Goal: Book appointment/travel/reservation

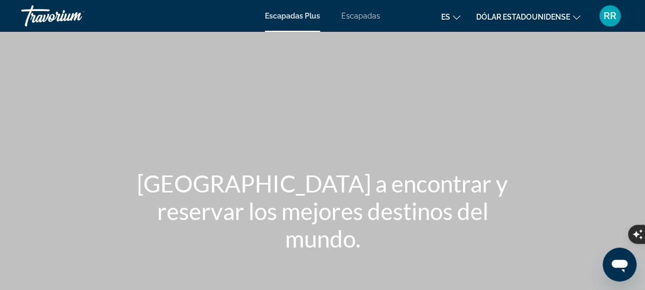
click at [364, 12] on font "Escapadas" at bounding box center [360, 16] width 39 height 8
click at [573, 15] on icon "Cambiar moneda" at bounding box center [576, 17] width 7 height 7
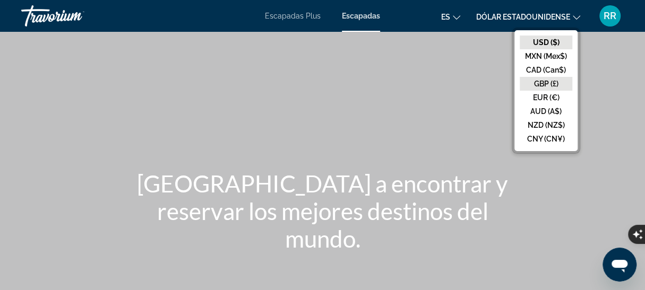
click at [541, 90] on button "GBP (£)" at bounding box center [546, 84] width 53 height 14
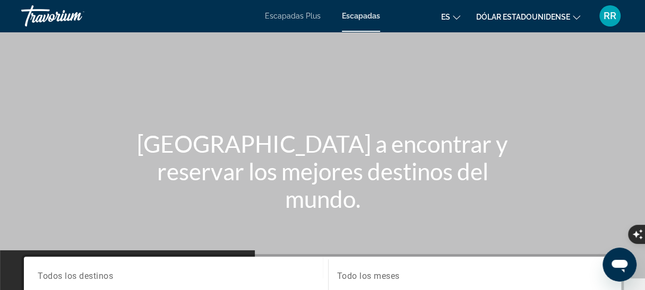
scroll to position [159, 0]
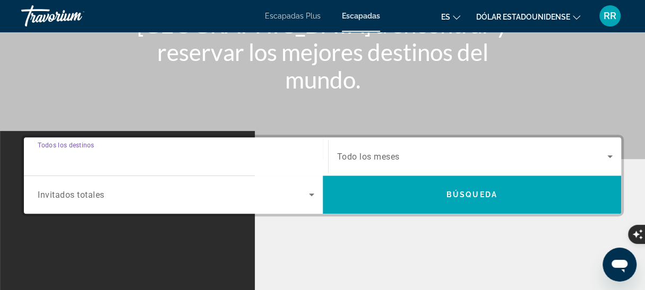
click at [149, 151] on input "Destination Todos los destinos" at bounding box center [176, 157] width 277 height 13
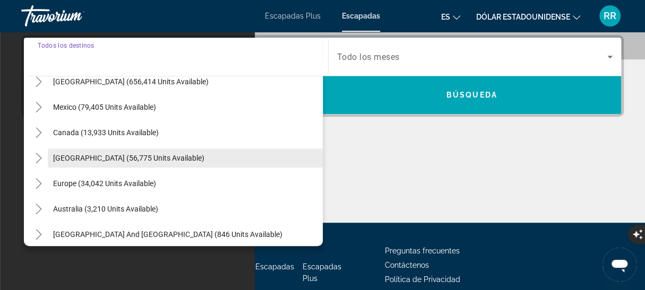
scroll to position [53, 0]
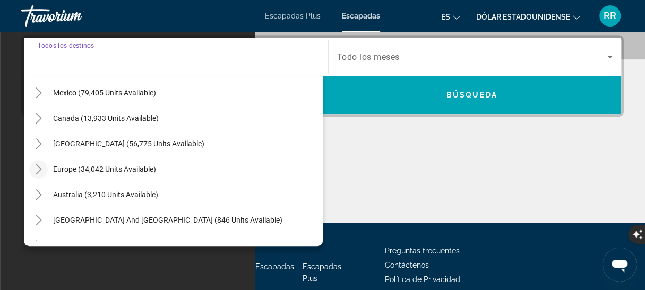
click at [37, 167] on icon "Toggle Europe (34,042 units available)" at bounding box center [38, 169] width 11 height 11
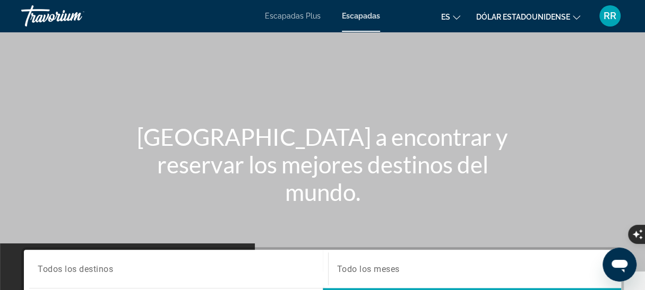
scroll to position [153, 0]
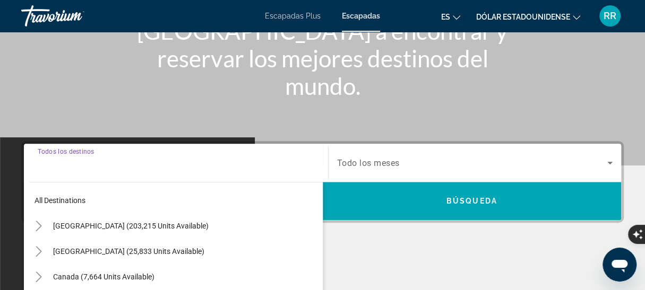
click at [123, 161] on input "Destination Todos los destinos" at bounding box center [176, 163] width 277 height 13
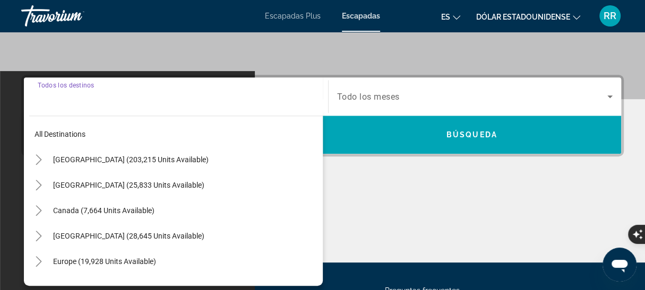
scroll to position [206, 0]
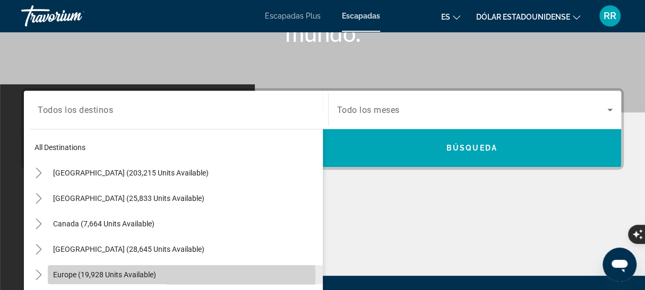
click at [106, 274] on span "Europe (19,928 units available)" at bounding box center [104, 275] width 103 height 8
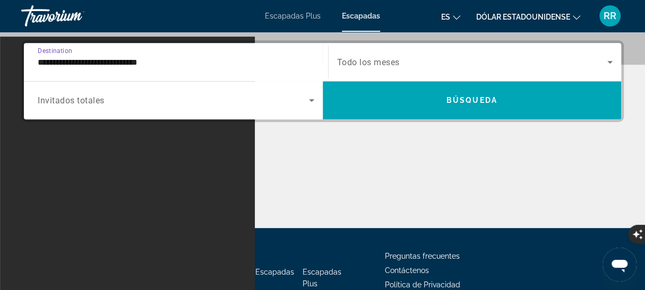
scroll to position [259, 0]
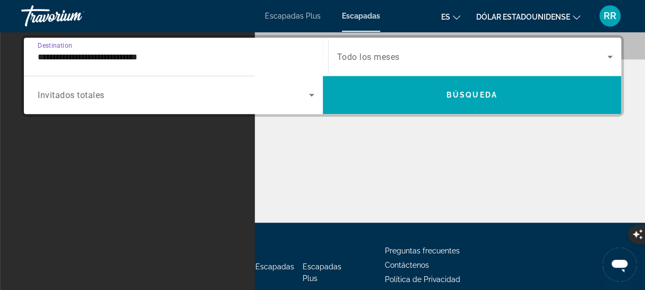
click at [134, 51] on input "**********" at bounding box center [176, 57] width 277 height 13
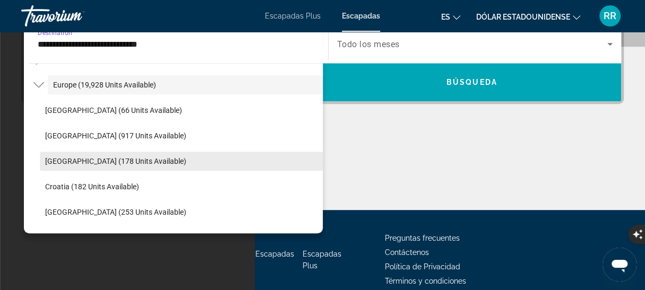
scroll to position [116, 0]
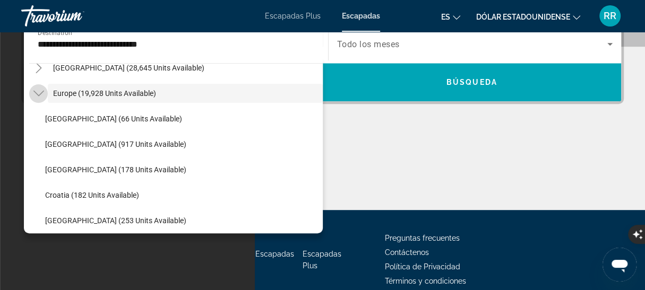
click at [36, 93] on icon "Toggle Europe (19,928 units available)" at bounding box center [38, 93] width 11 height 11
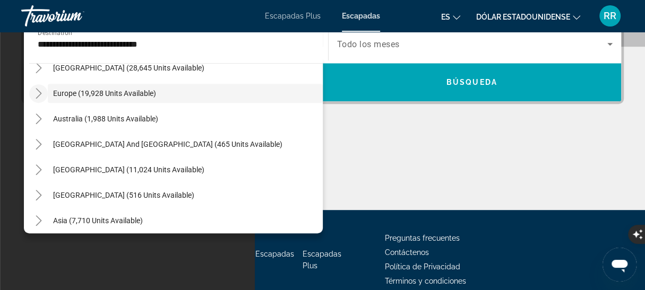
click at [38, 93] on icon "Toggle Europe (19,928 units available)" at bounding box center [38, 93] width 11 height 11
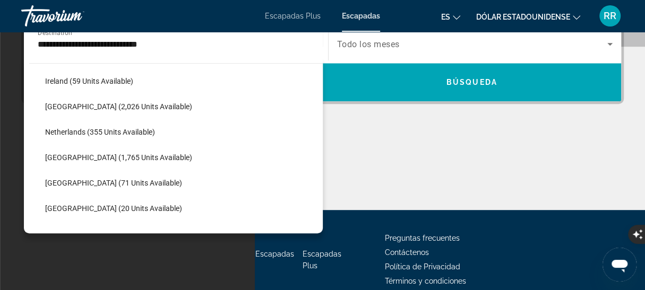
scroll to position [435, 0]
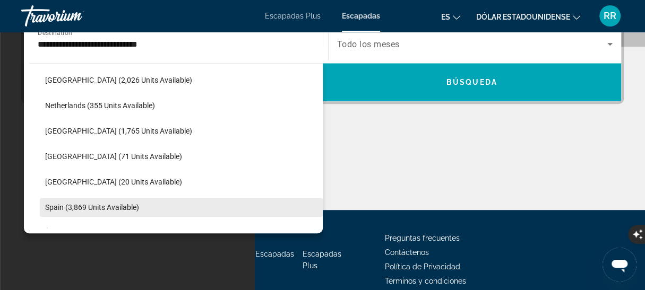
click at [56, 204] on span "Spain (3,869 units available)" at bounding box center [92, 207] width 94 height 8
type input "**********"
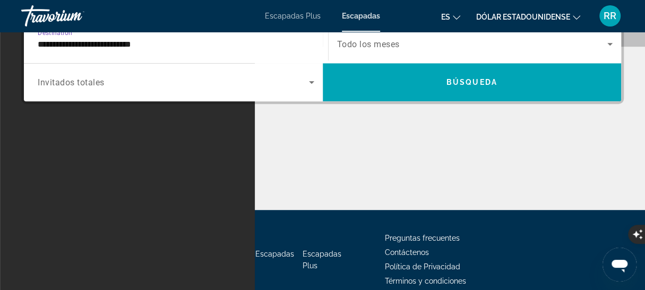
scroll to position [259, 0]
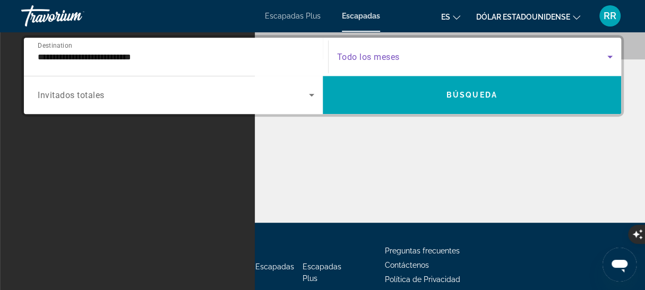
click at [607, 53] on icon "Search widget" at bounding box center [610, 56] width 13 height 13
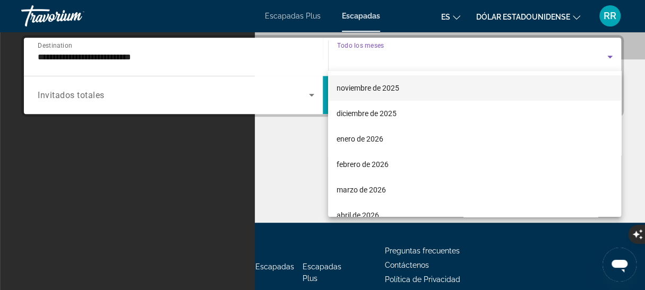
scroll to position [53, 0]
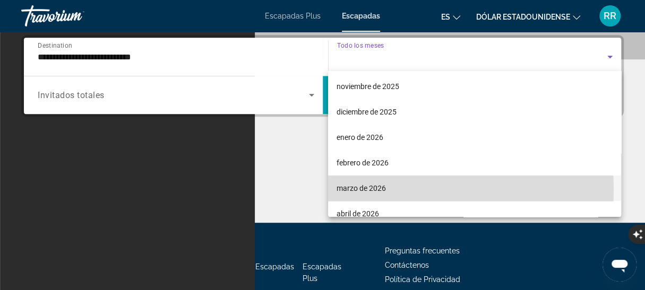
click at [369, 190] on font "marzo de 2026" at bounding box center [361, 188] width 49 height 8
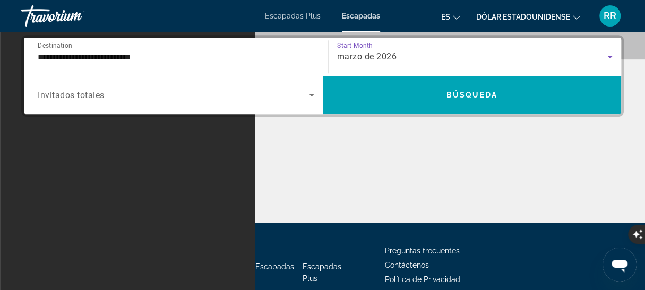
click at [92, 92] on span "Invitados totales" at bounding box center [71, 95] width 67 height 10
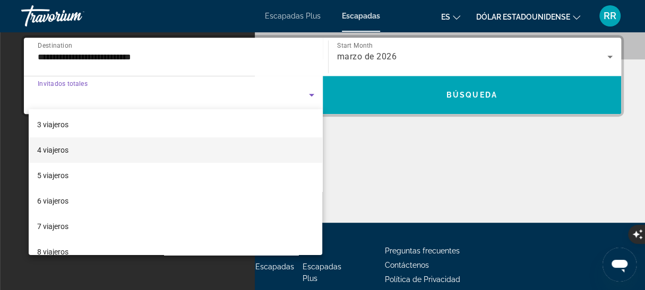
scroll to position [117, 0]
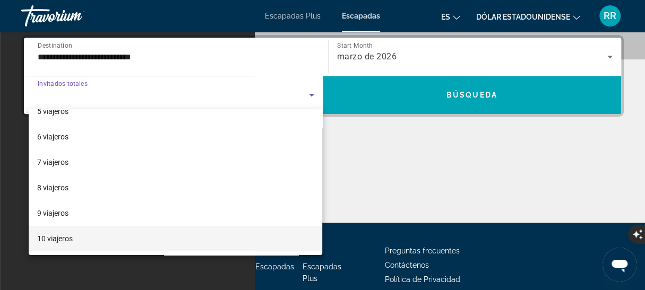
click at [55, 238] on font "10 viajeros" at bounding box center [55, 239] width 36 height 8
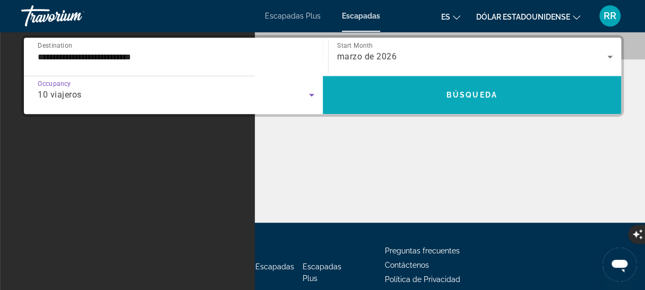
click at [467, 100] on span "Search widget" at bounding box center [472, 94] width 299 height 25
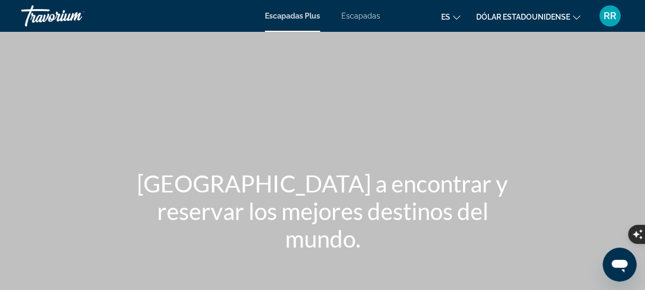
click at [359, 14] on font "Escapadas" at bounding box center [360, 16] width 39 height 8
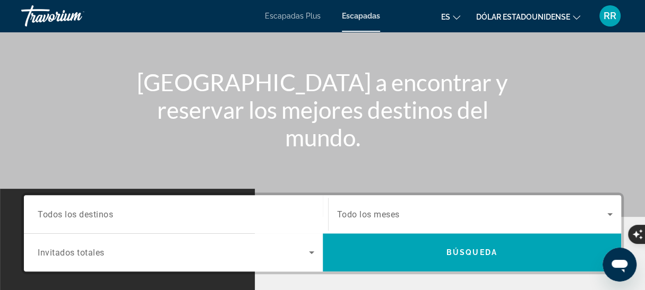
scroll to position [106, 0]
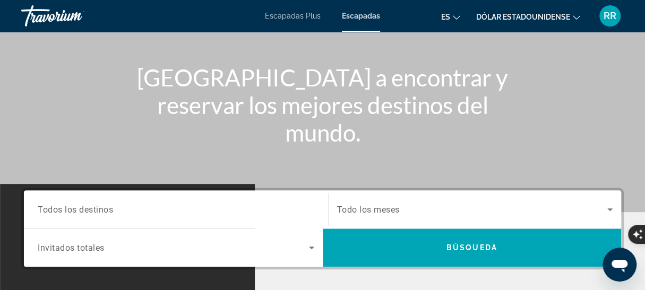
click at [135, 209] on input "Destination Todos los destinos" at bounding box center [176, 210] width 277 height 13
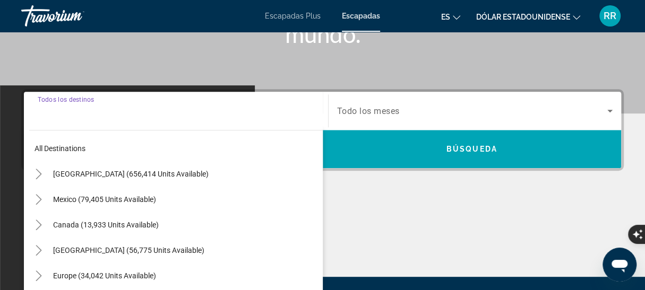
scroll to position [259, 0]
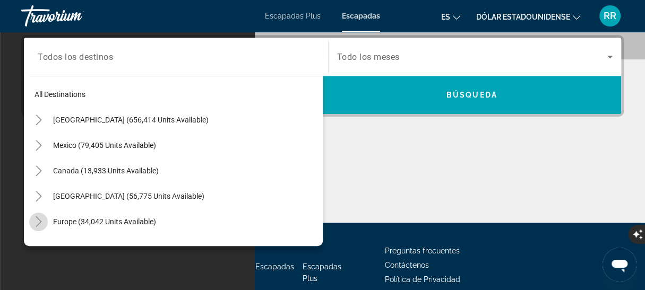
click at [34, 218] on icon "Toggle Europe (34,042 units available)" at bounding box center [38, 222] width 11 height 11
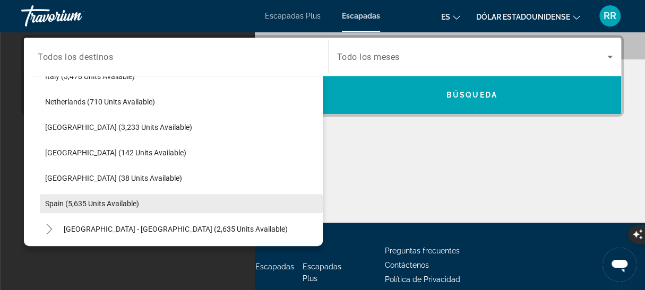
scroll to position [504, 0]
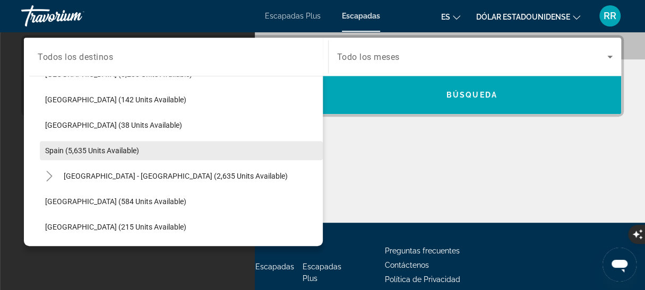
click at [45, 147] on span "Spain (5,635 units available)" at bounding box center [92, 151] width 94 height 8
type input "**********"
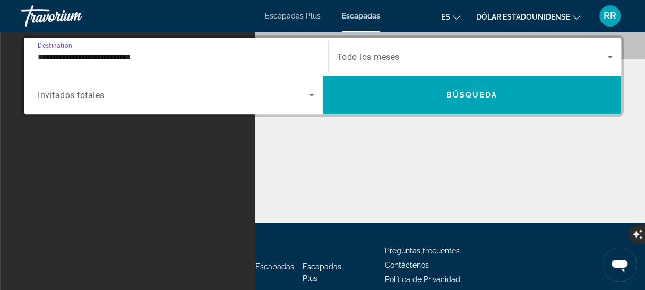
click at [356, 49] on div "Search widget" at bounding box center [475, 57] width 276 height 30
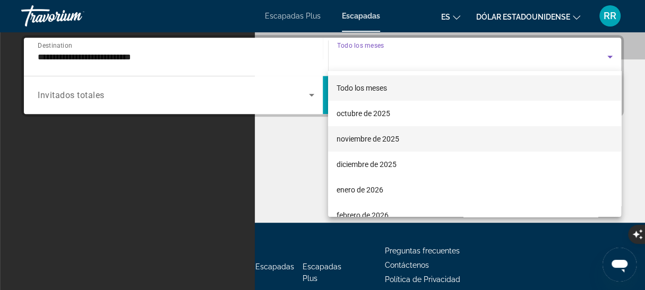
scroll to position [53, 0]
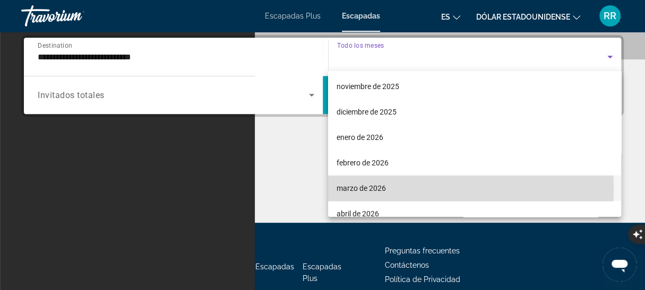
click at [359, 190] on font "marzo de 2026" at bounding box center [361, 188] width 49 height 8
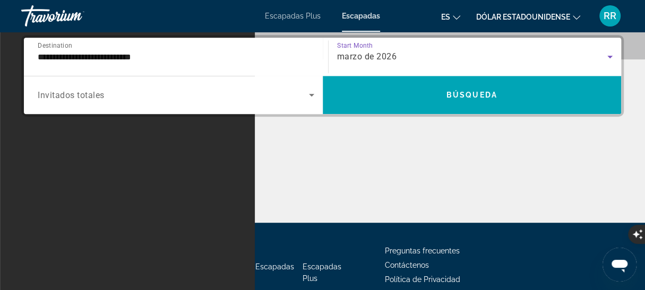
click at [216, 96] on span "Search widget" at bounding box center [173, 95] width 271 height 13
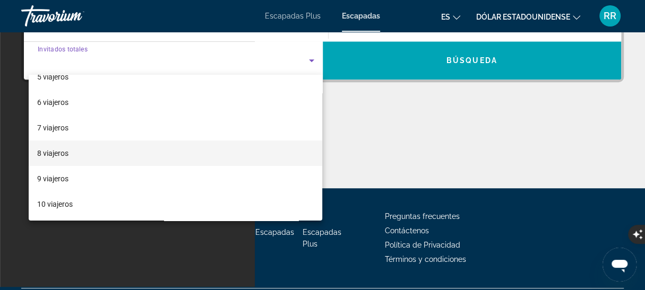
scroll to position [321, 0]
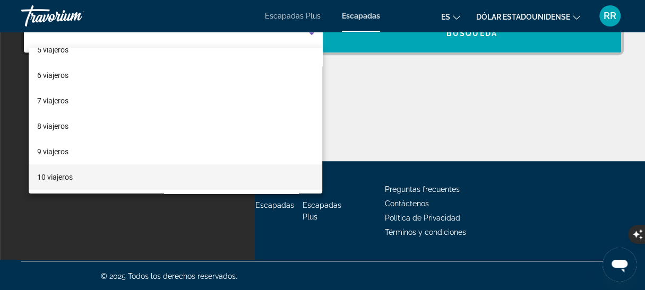
click at [94, 174] on mat-option "10 viajeros" at bounding box center [176, 177] width 294 height 25
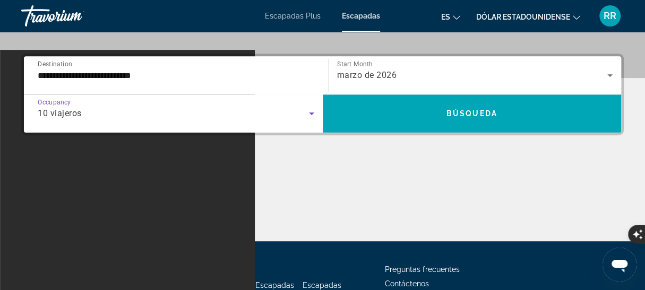
scroll to position [214, 0]
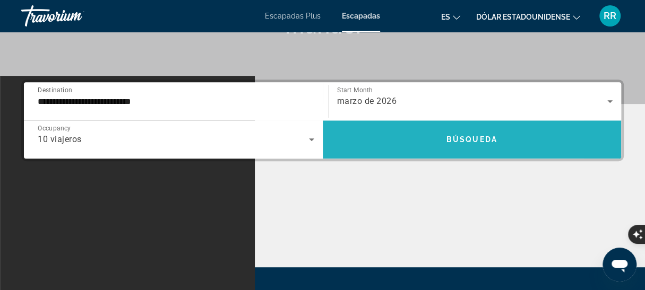
click at [468, 135] on span "Búsqueda" at bounding box center [471, 139] width 51 height 8
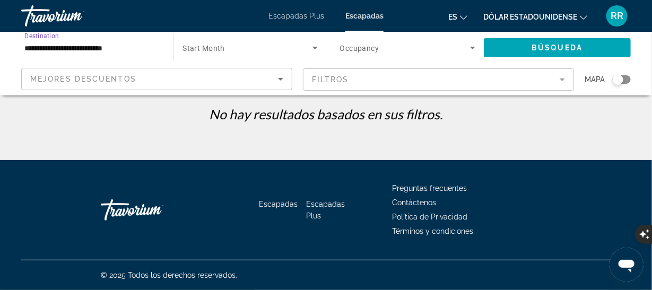
click at [131, 50] on input "**********" at bounding box center [91, 48] width 135 height 13
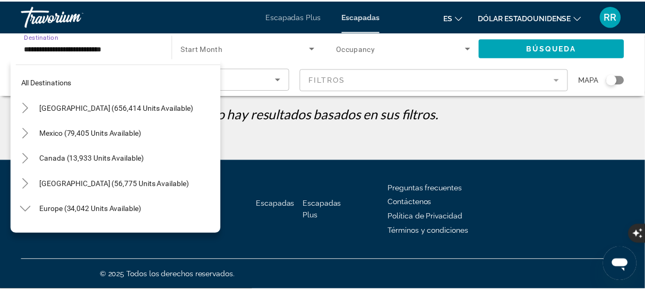
scroll to position [496, 0]
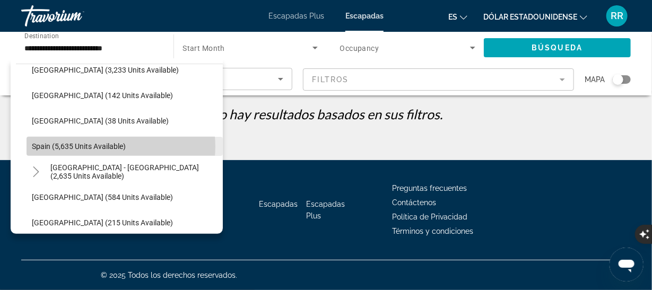
click at [113, 147] on span "Spain (5,635 units available)" at bounding box center [79, 146] width 94 height 8
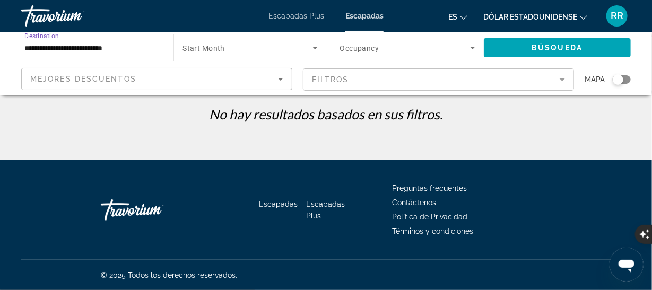
click at [225, 55] on div "Search widget" at bounding box center [250, 48] width 135 height 30
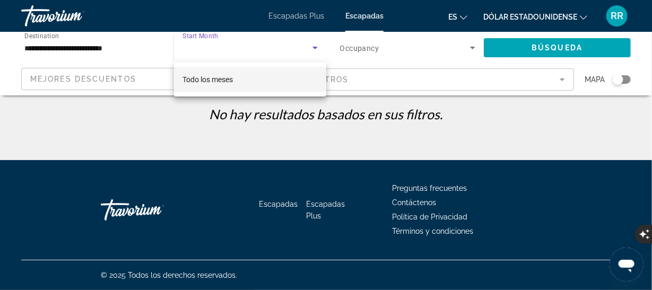
click at [317, 44] on div at bounding box center [326, 145] width 652 height 290
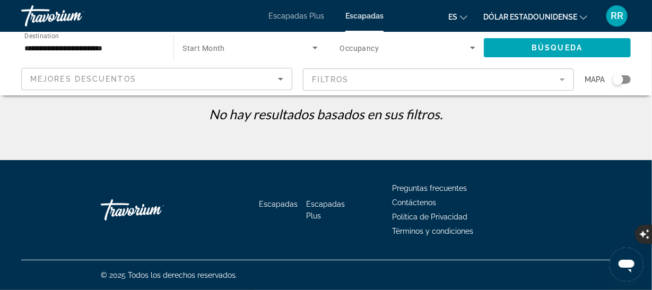
click at [314, 49] on icon "Search widget" at bounding box center [315, 47] width 13 height 13
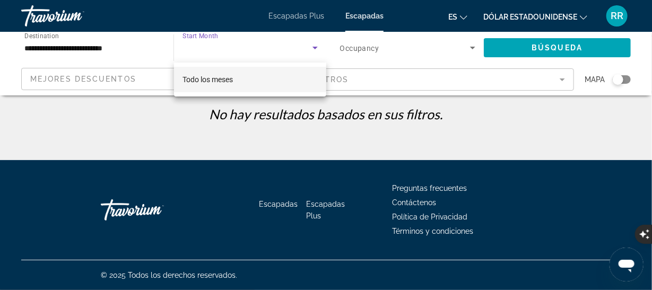
click at [219, 77] on font "Todo los meses" at bounding box center [208, 79] width 50 height 8
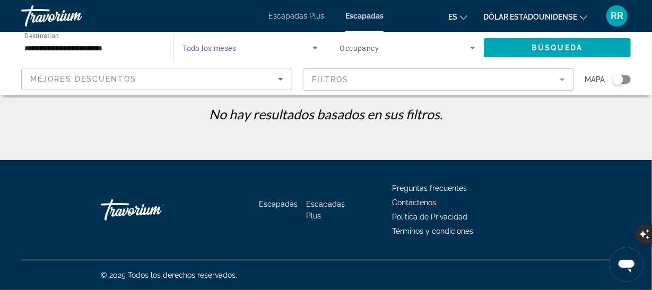
click at [419, 47] on span "Search widget" at bounding box center [405, 47] width 130 height 13
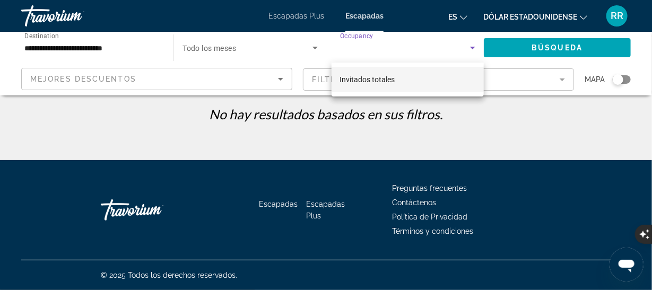
click at [393, 84] on span "Invitados totales" at bounding box center [367, 79] width 55 height 13
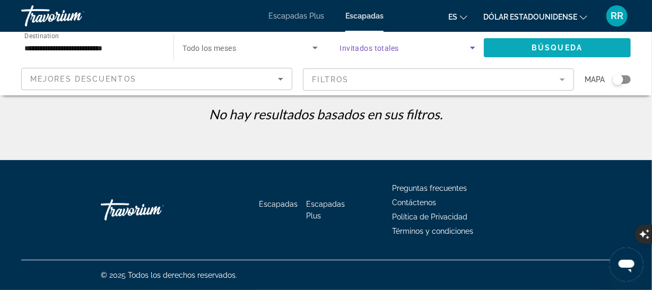
click at [560, 47] on span "Búsqueda" at bounding box center [557, 48] width 51 height 8
